Goal: Task Accomplishment & Management: Use online tool/utility

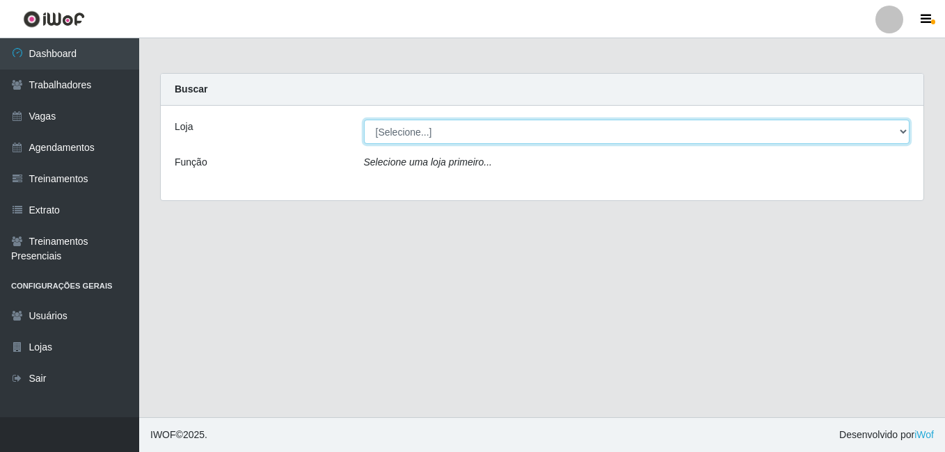
click at [426, 129] on select "[Selecione...] [GEOGRAPHIC_DATA] - [DATE][GEOGRAPHIC_DATA]" at bounding box center [637, 132] width 546 height 24
select select "471"
click at [364, 120] on select "[Selecione...] [GEOGRAPHIC_DATA] - [DATE][GEOGRAPHIC_DATA]" at bounding box center [637, 132] width 546 height 24
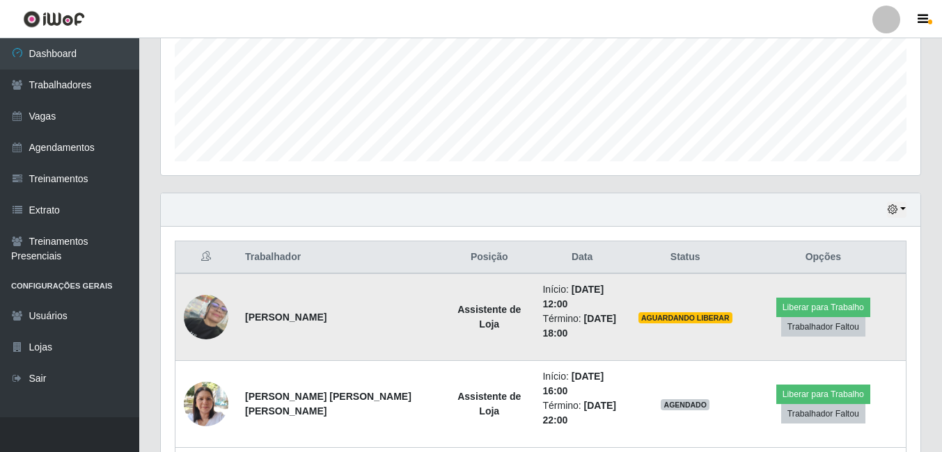
scroll to position [418, 0]
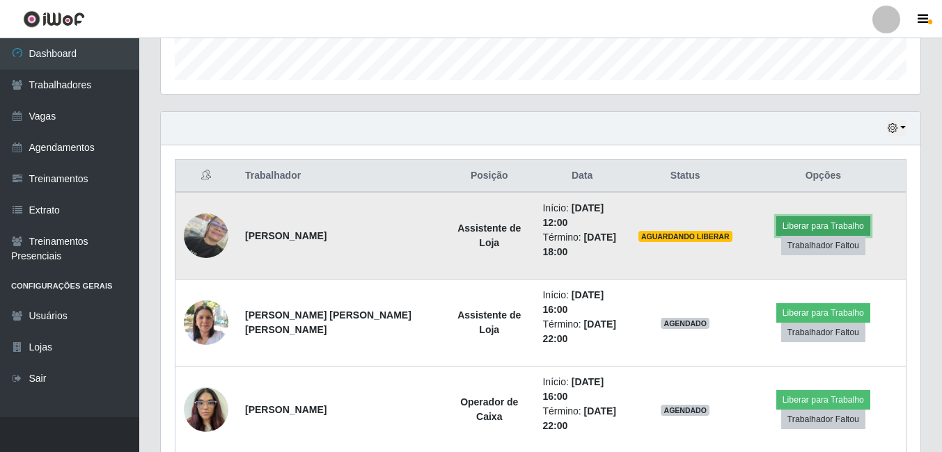
click at [795, 225] on button "Liberar para Trabalho" at bounding box center [823, 225] width 94 height 19
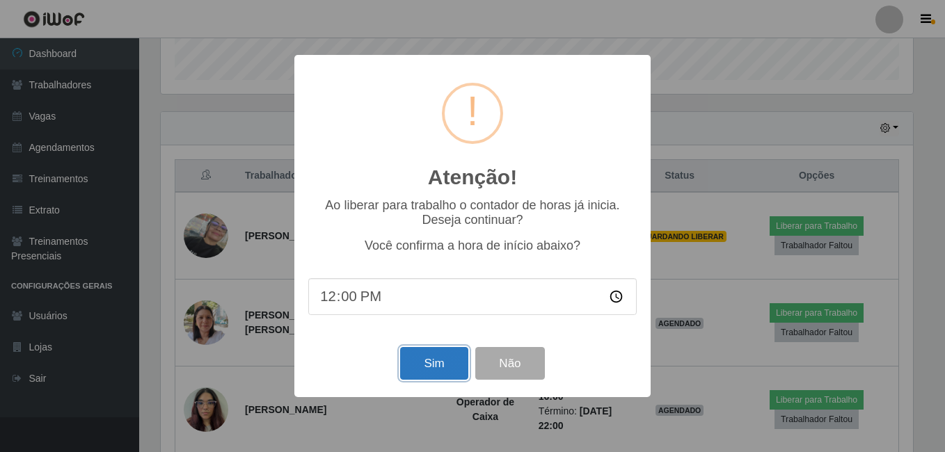
click at [448, 356] on button "Sim" at bounding box center [433, 363] width 67 height 33
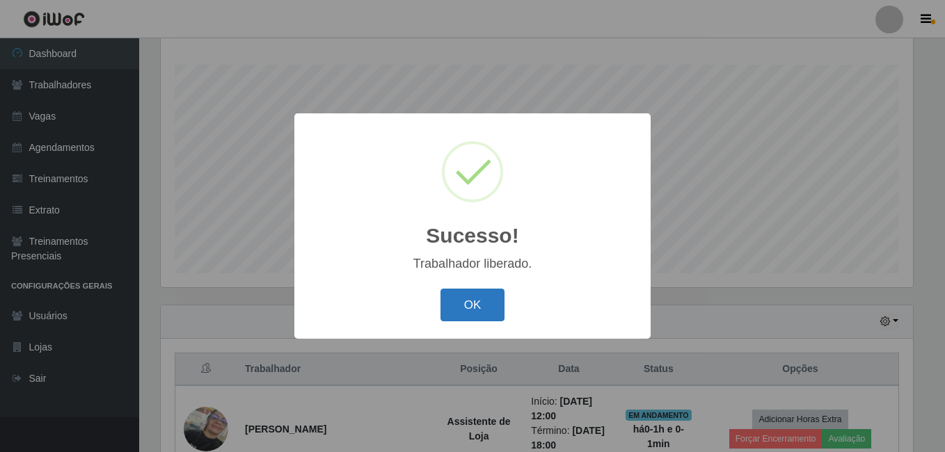
click at [451, 310] on button "OK" at bounding box center [472, 305] width 65 height 33
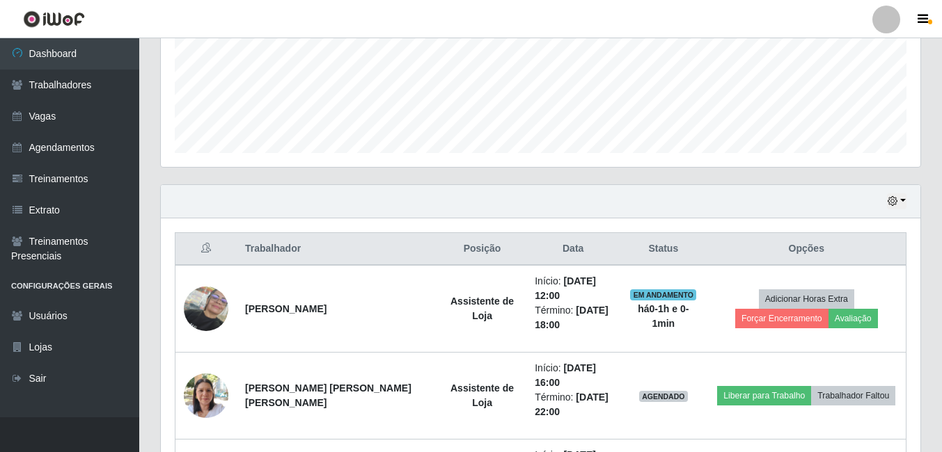
scroll to position [572, 0]
